Goal: Task Accomplishment & Management: Use online tool/utility

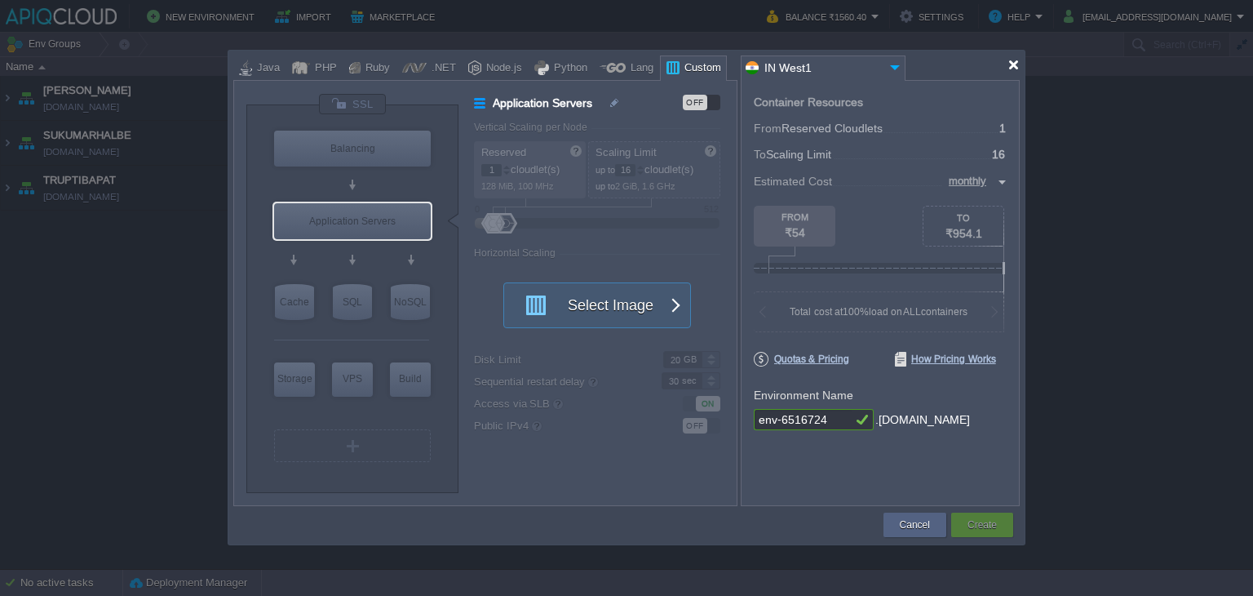
click at [1015, 66] on div at bounding box center [1014, 65] width 12 height 12
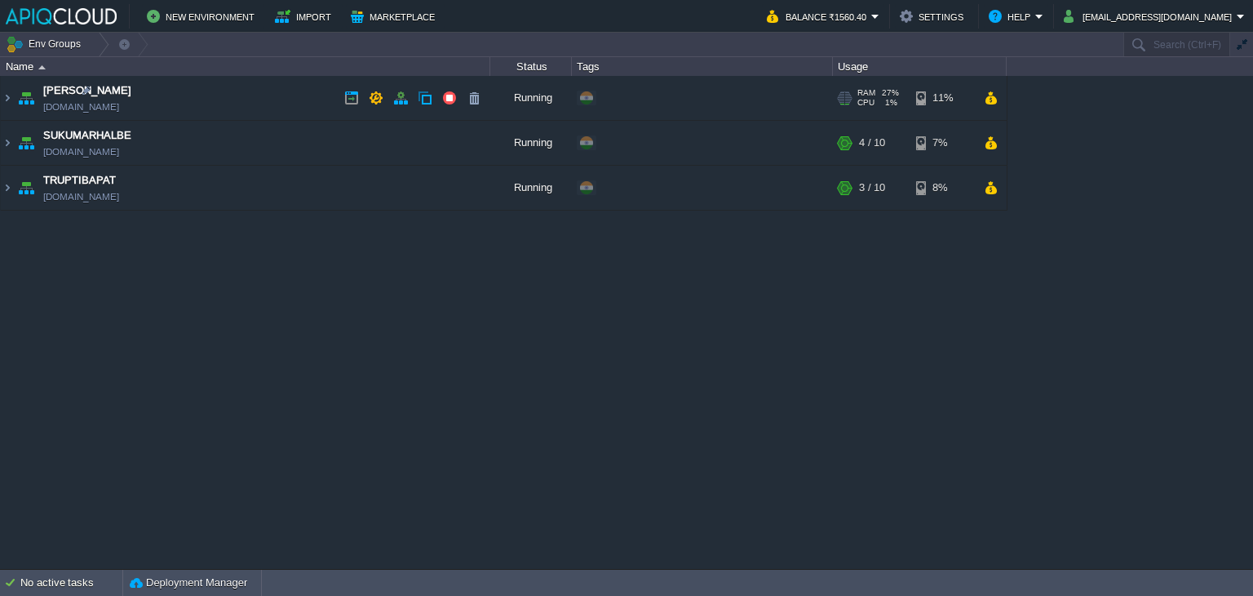
click at [275, 102] on td "Anand [DOMAIN_NAME]" at bounding box center [246, 98] width 490 height 45
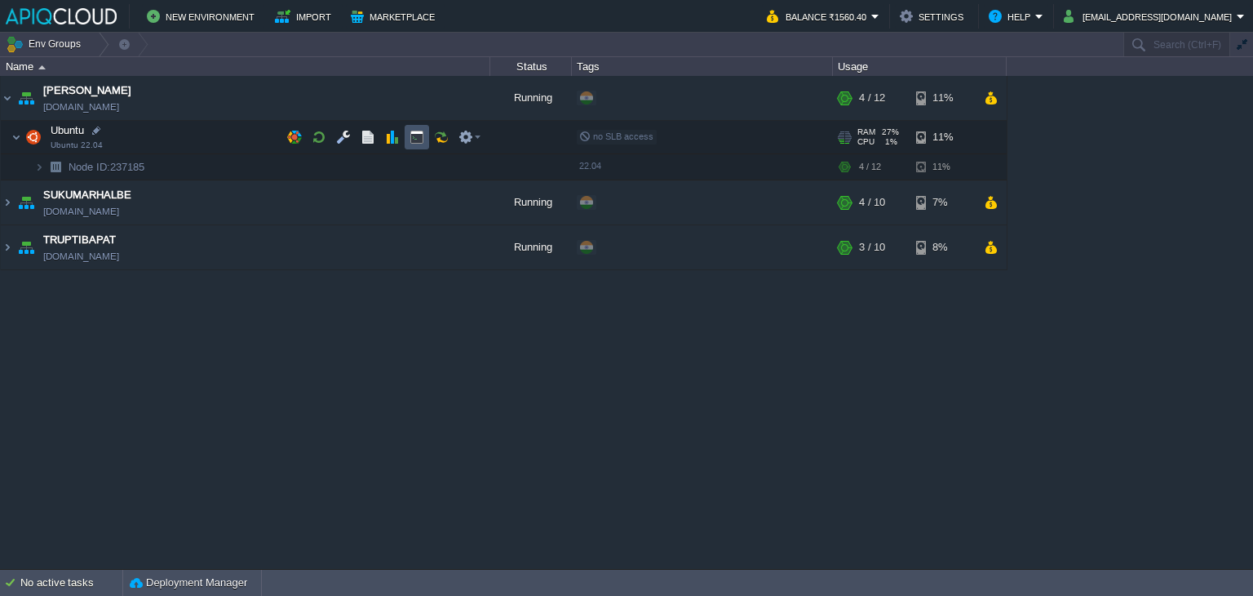
click at [415, 132] on button "button" at bounding box center [417, 137] width 15 height 15
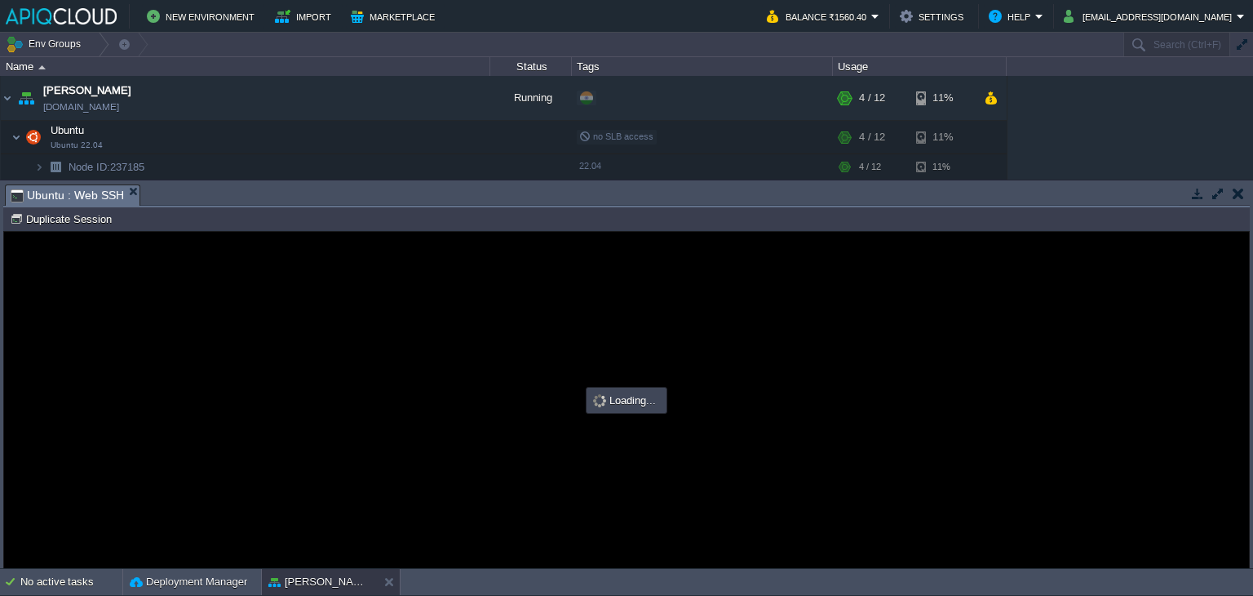
type input "#000000"
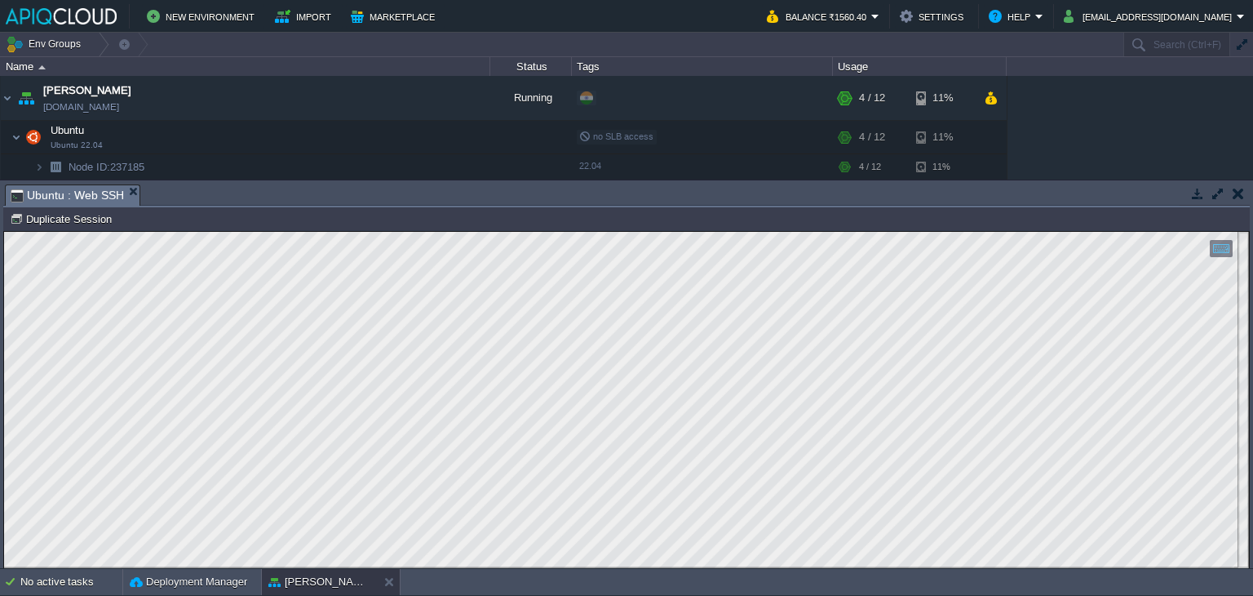
click at [1236, 194] on button "button" at bounding box center [1238, 193] width 11 height 15
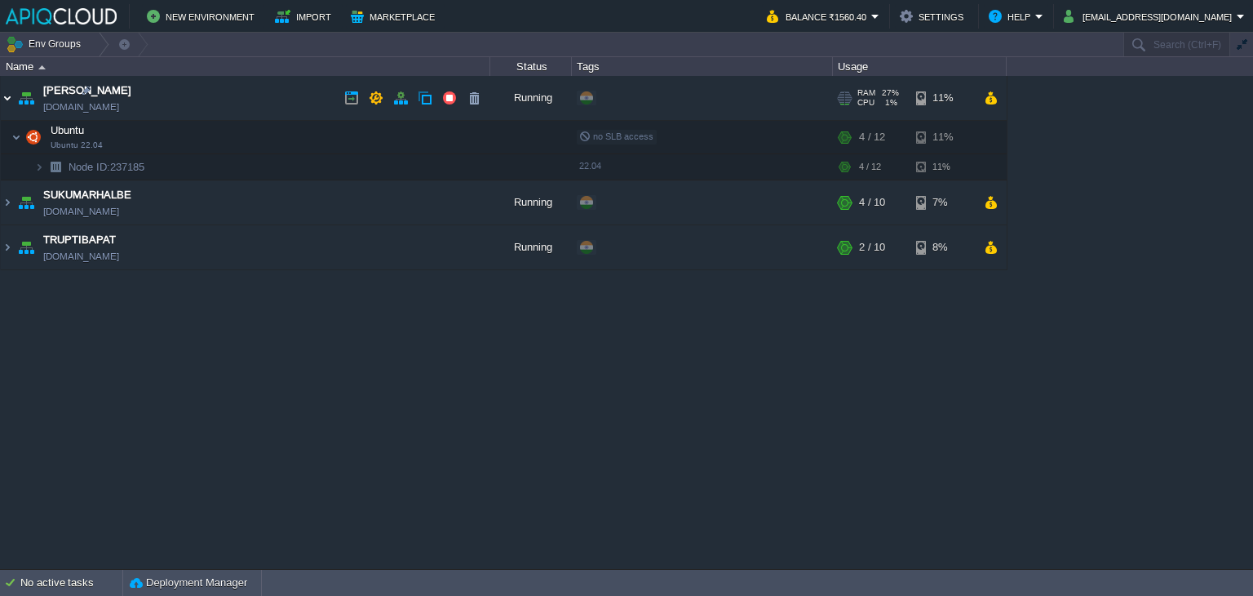
click at [8, 94] on img at bounding box center [7, 98] width 13 height 44
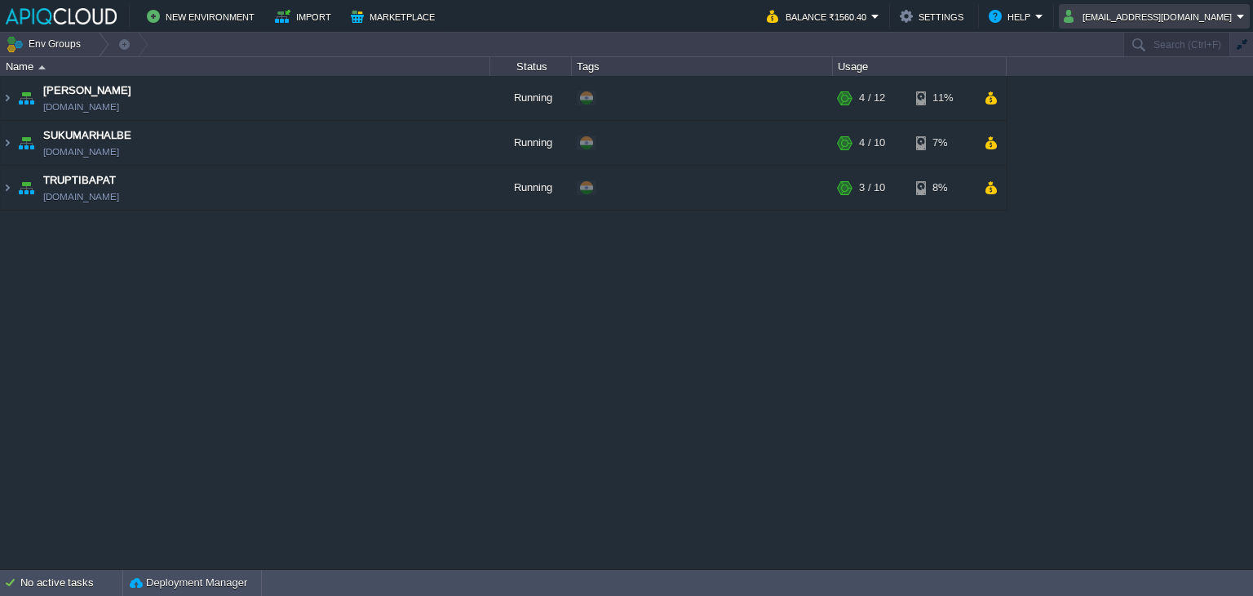
click at [1093, 22] on button "[EMAIL_ADDRESS][DOMAIN_NAME]" at bounding box center [1150, 17] width 173 height 20
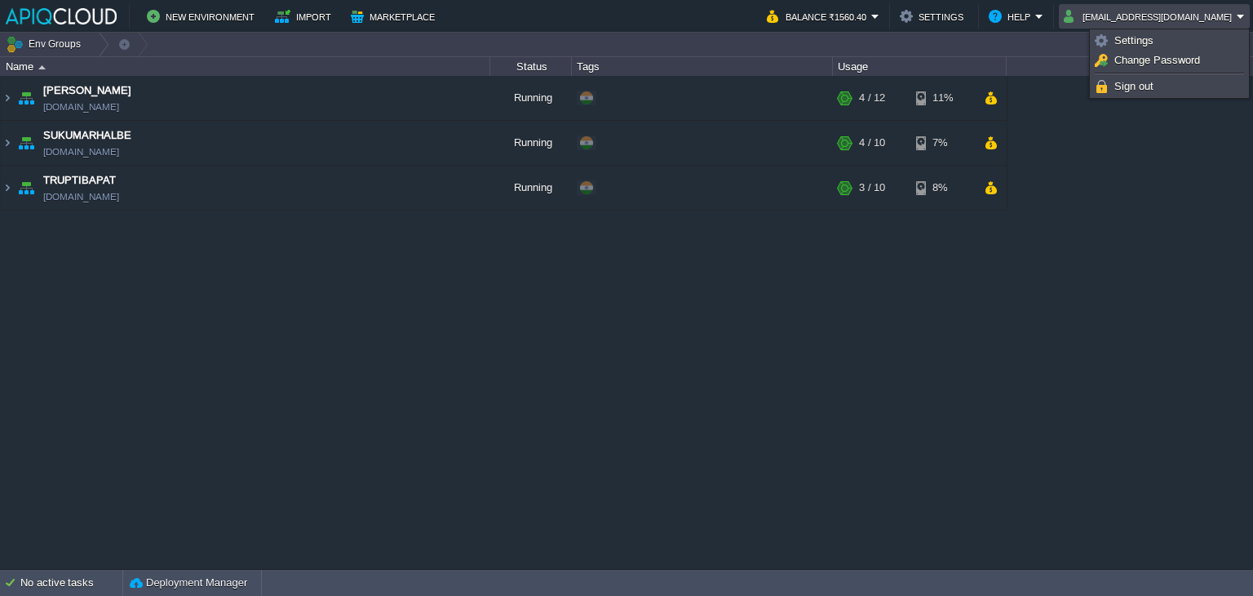
click at [1099, 305] on div "Anand [DOMAIN_NAME] Running + Add to Env Group RAM 27% CPU 1% 4 / 12 11% Ubuntu…" at bounding box center [626, 322] width 1253 height 493
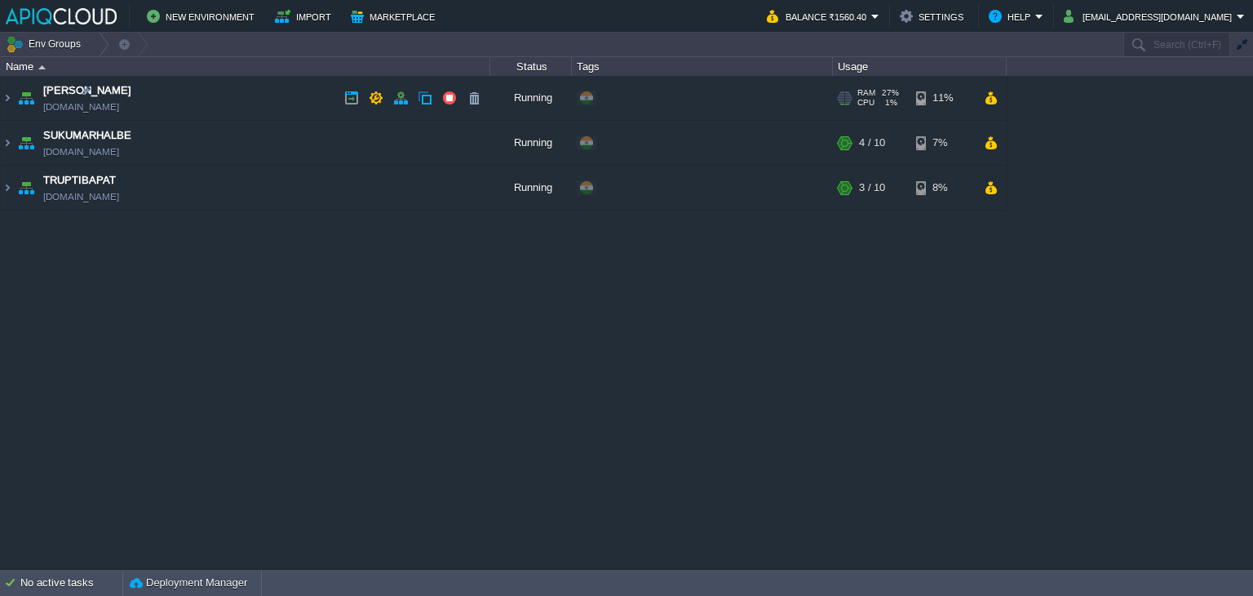
click at [268, 85] on td "Anand [DOMAIN_NAME]" at bounding box center [246, 98] width 490 height 45
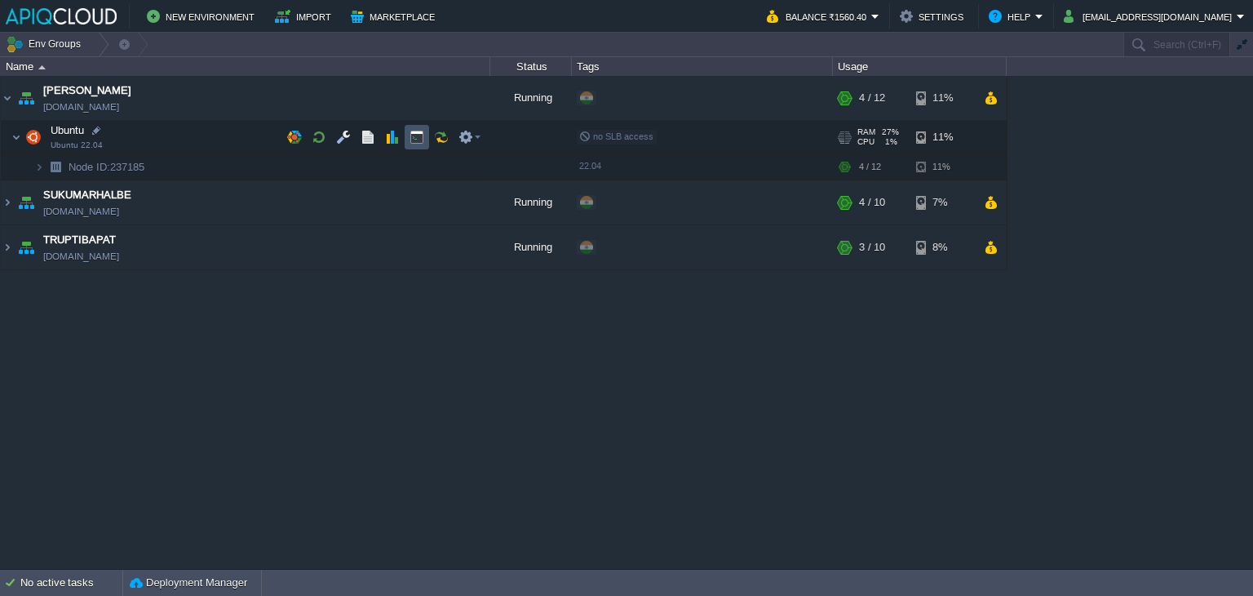
click at [417, 133] on button "button" at bounding box center [417, 137] width 15 height 15
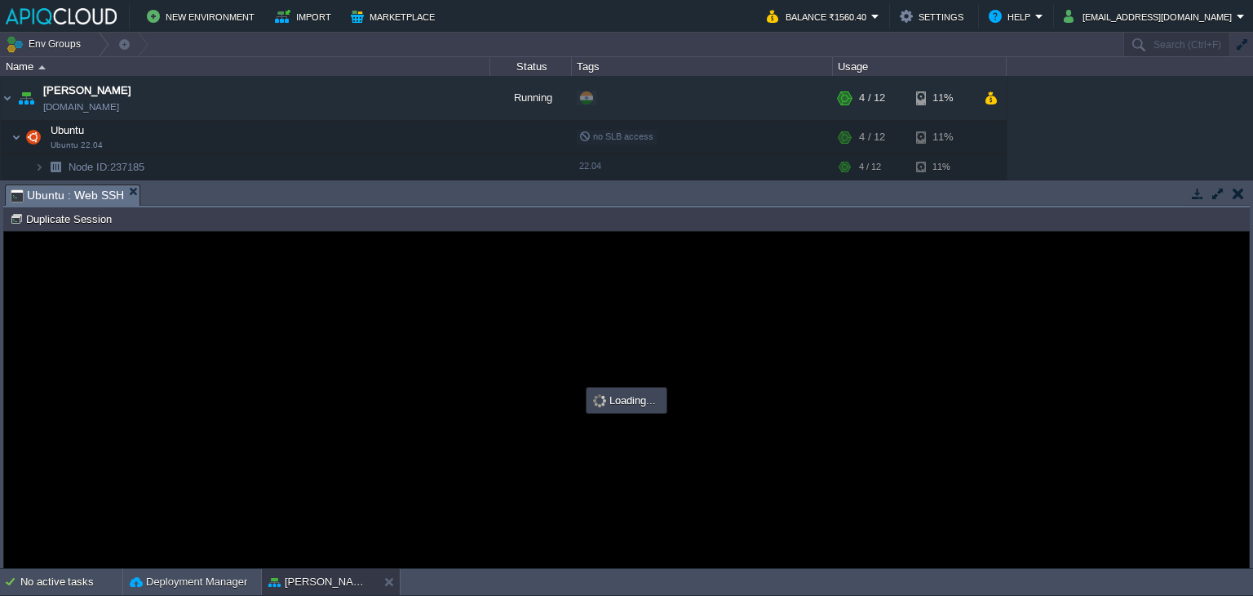
type input "#000000"
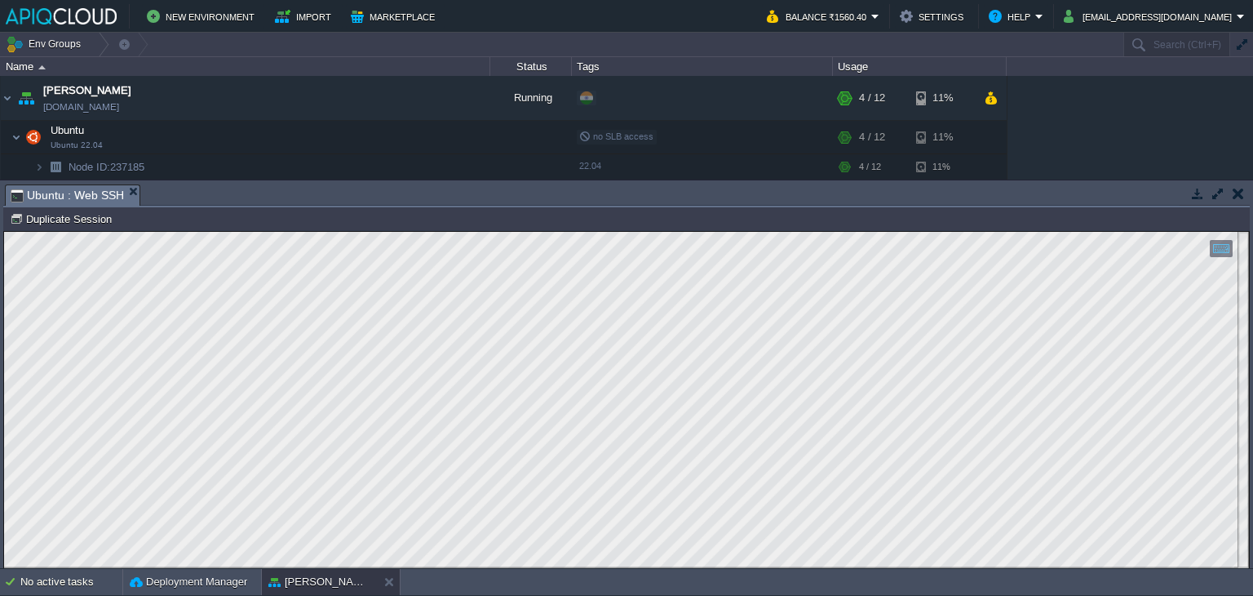
click at [1237, 188] on button "button" at bounding box center [1238, 193] width 11 height 15
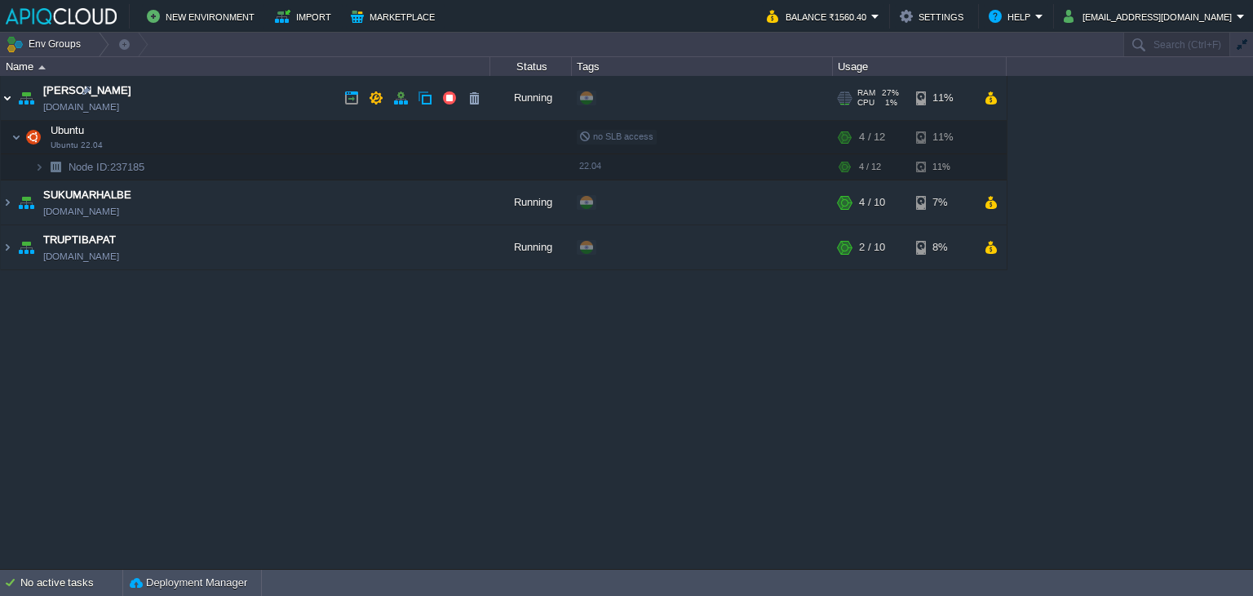
click at [7, 99] on img at bounding box center [7, 98] width 13 height 44
